Goal: Register for event/course

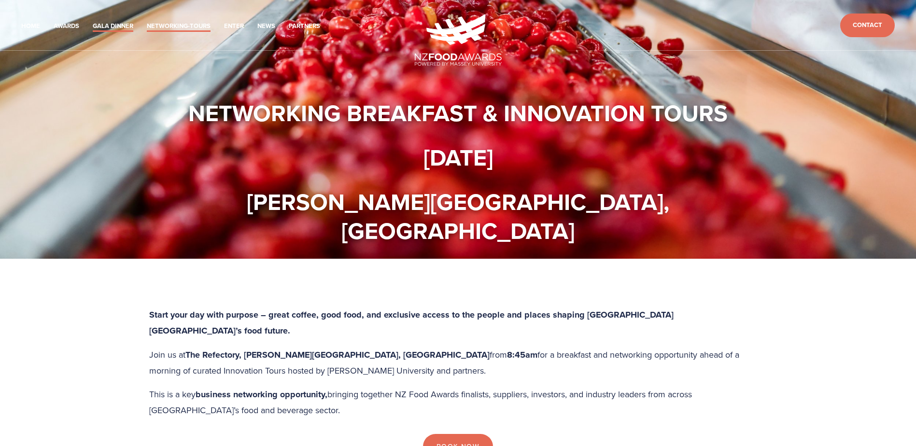
click at [93, 21] on link "Gala Dinner" at bounding box center [113, 26] width 41 height 11
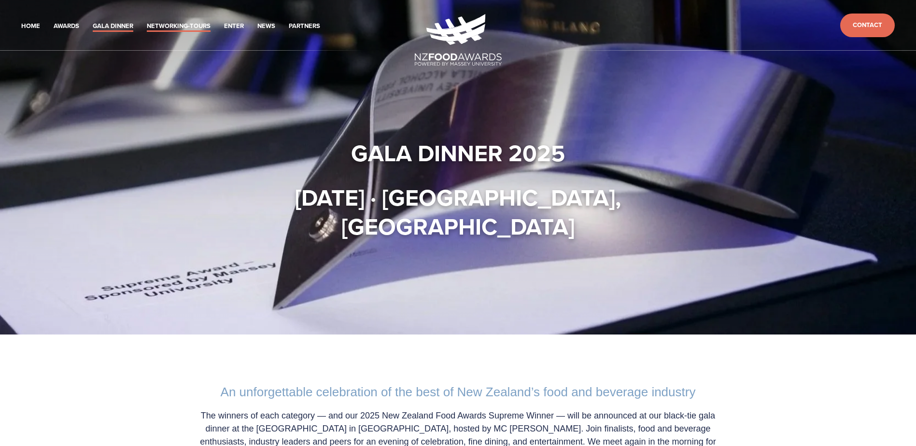
click at [147, 21] on link "Networking-Tours" at bounding box center [179, 26] width 64 height 11
